Goal: Transaction & Acquisition: Obtain resource

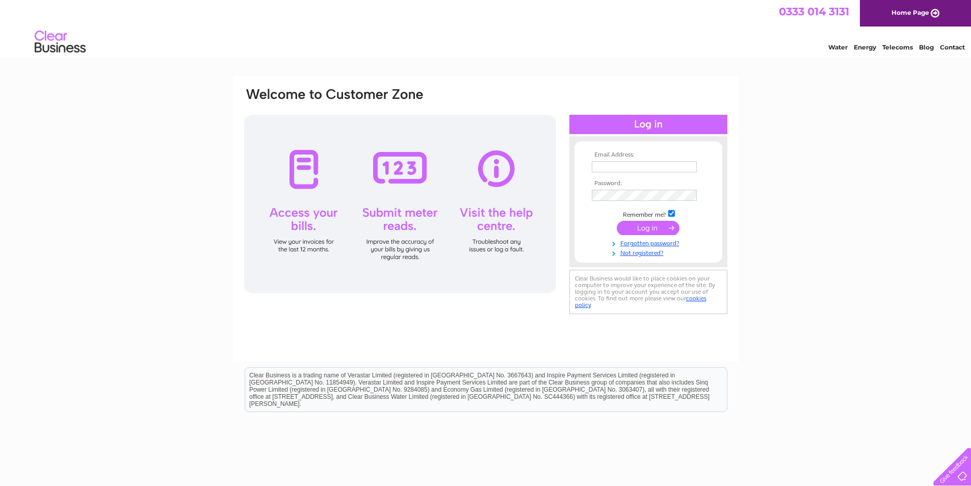
type input "[EMAIL_ADDRESS][DOMAIN_NAME]"
click at [658, 226] on input "submit" at bounding box center [648, 228] width 63 height 14
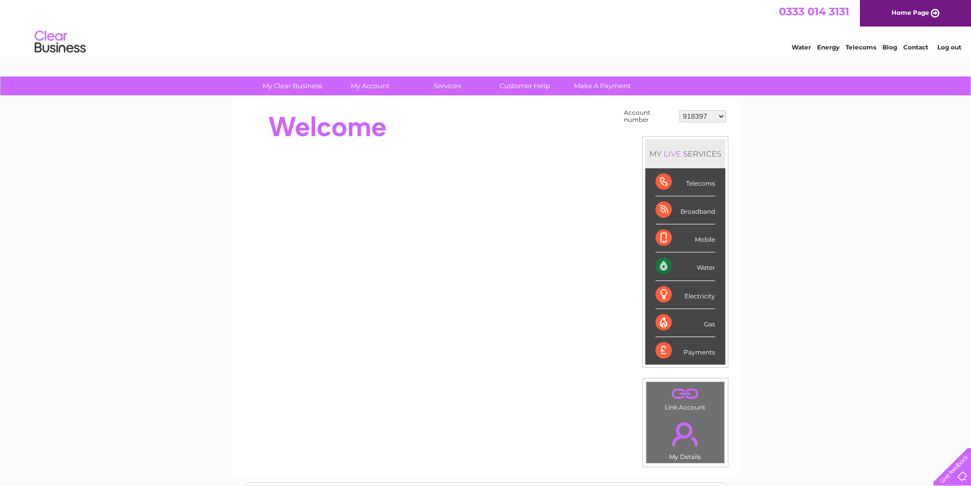
click at [704, 114] on select "918397 918400 918401 918403 918404 918405 918406 918410 918414 918417 918420 91…" at bounding box center [702, 116] width 46 height 12
select select "30311656"
click at [680, 110] on select "918397 918400 918401 918403 918404 918405 918406 918410 918414 918417 918420 91…" at bounding box center [702, 116] width 46 height 12
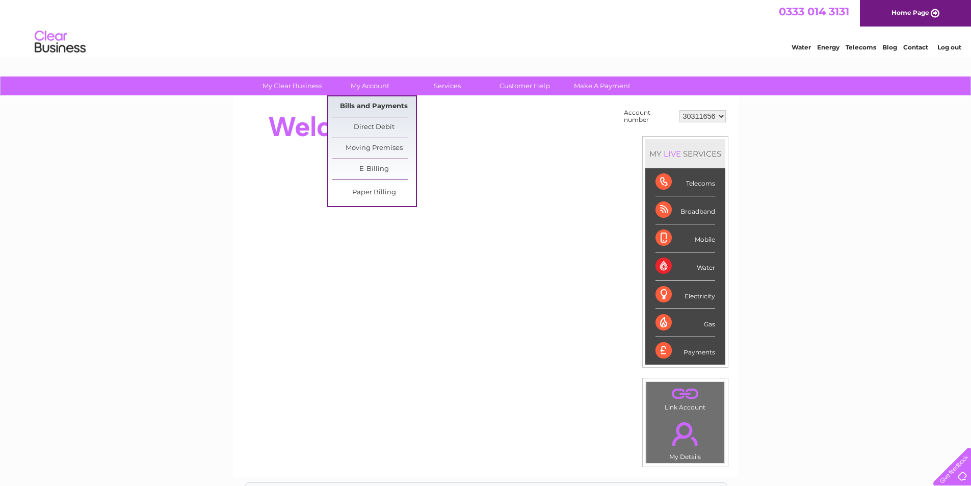
click at [379, 107] on link "Bills and Payments" at bounding box center [374, 106] width 84 height 20
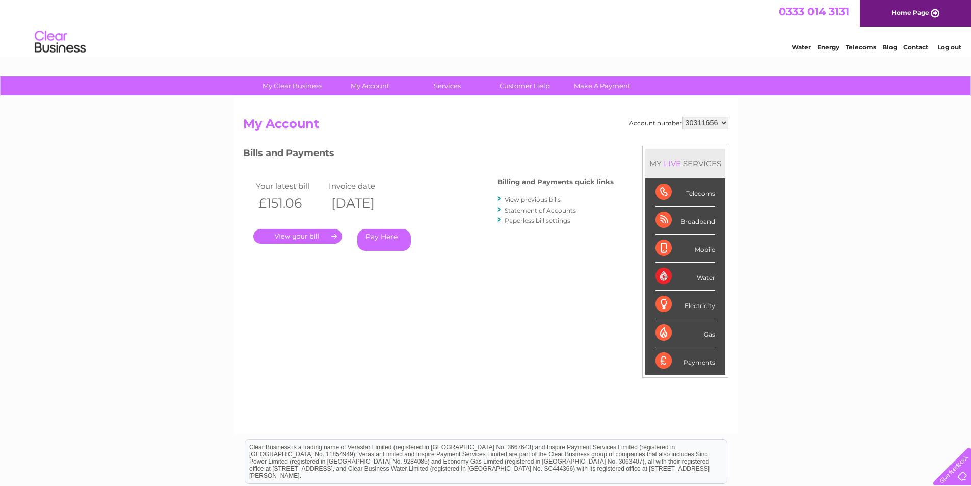
click at [290, 233] on link "." at bounding box center [297, 236] width 89 height 15
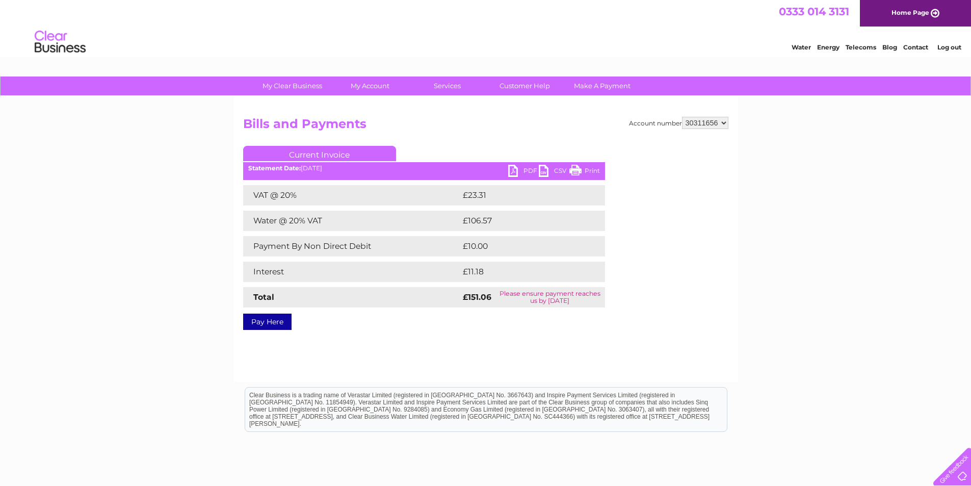
click at [522, 170] on link "PDF" at bounding box center [523, 172] width 31 height 15
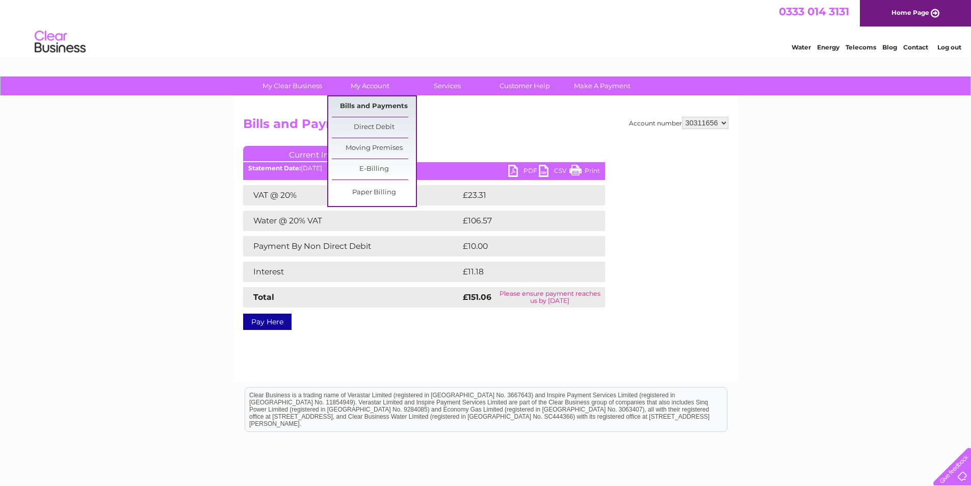
click at [368, 103] on link "Bills and Payments" at bounding box center [374, 106] width 84 height 20
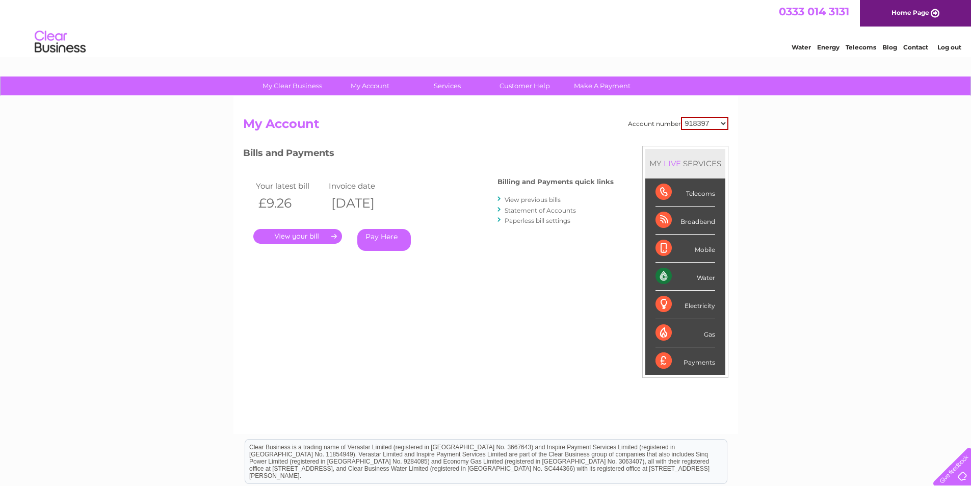
click at [688, 127] on select "918397 918400 918401 918403 918404 918405 918406 918410 918414 918417 918420 91…" at bounding box center [704, 123] width 47 height 13
select select "30311656"
click at [681, 117] on select "918397 918400 918401 918403 918404 918405 918406 918410 918414 918417 918420 91…" at bounding box center [704, 123] width 47 height 13
click at [543, 200] on link "View previous bills" at bounding box center [533, 200] width 56 height 8
